Goal: Navigation & Orientation: Find specific page/section

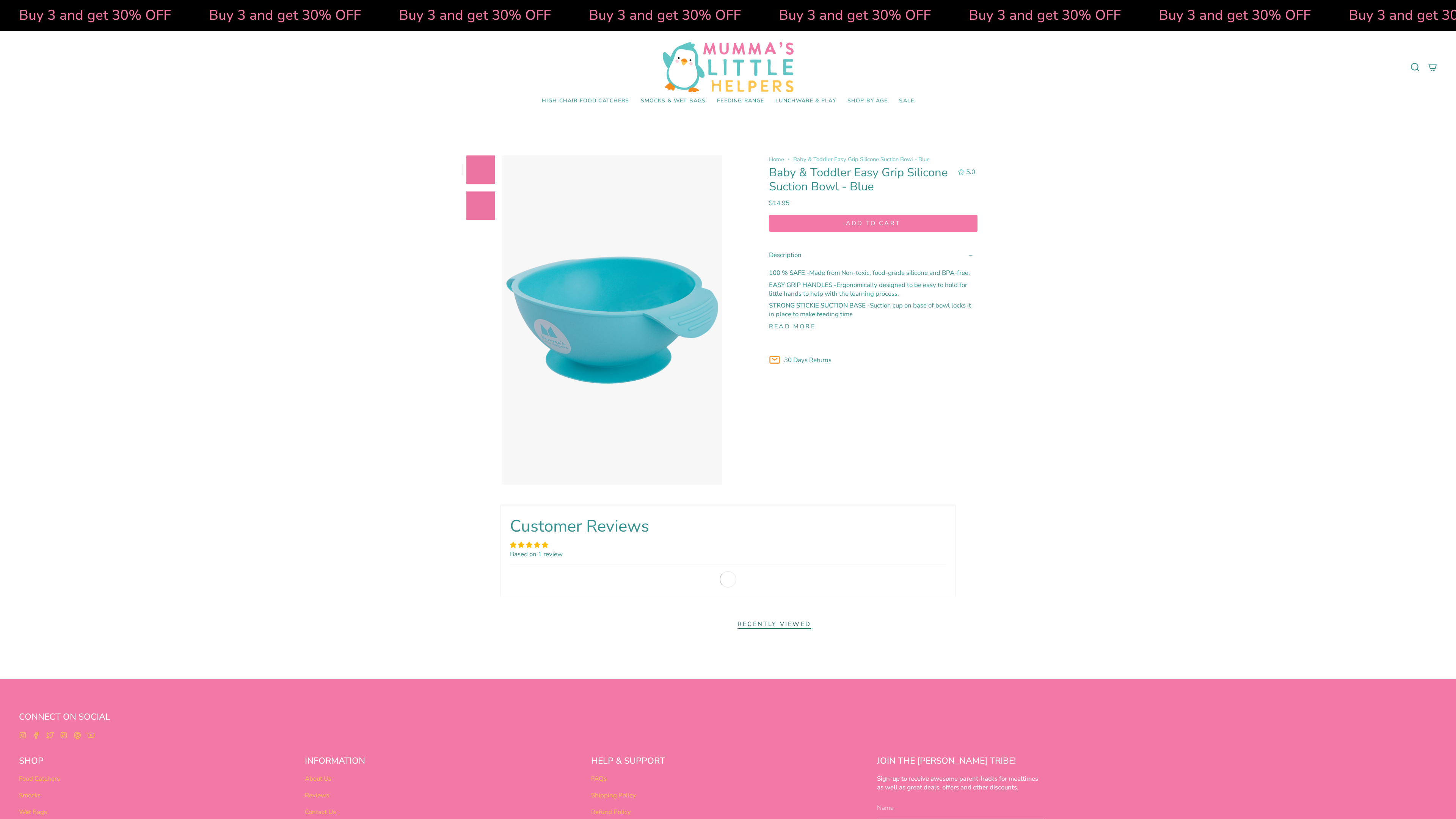
select select "pictures-first"
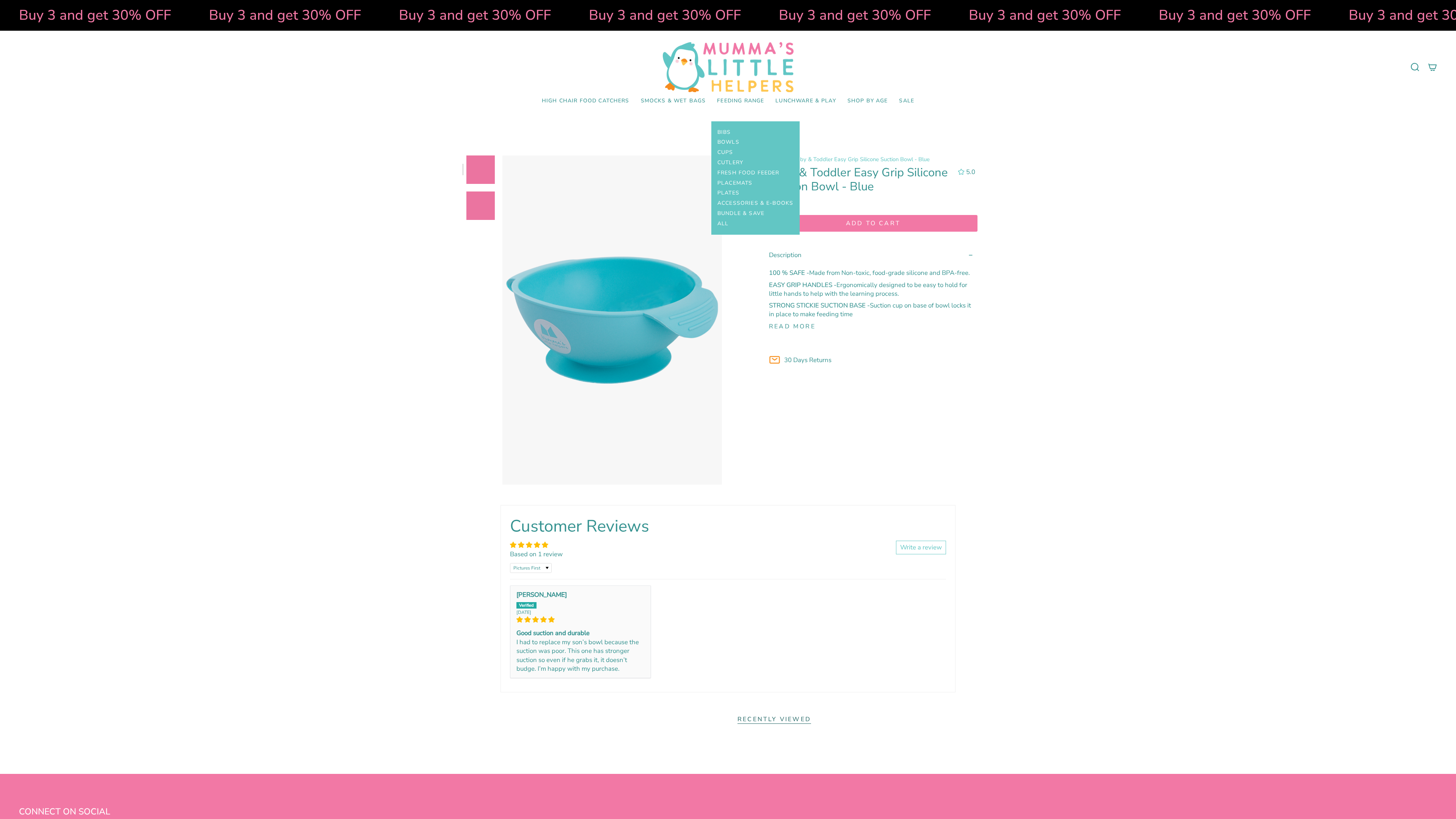
click at [740, 101] on span "Feeding Range" at bounding box center [740, 101] width 47 height 6
